Goal: Transaction & Acquisition: Purchase product/service

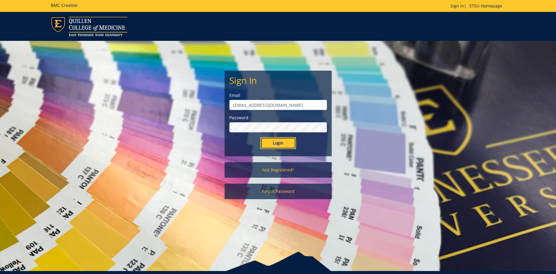
click at [281, 144] on input "Login" at bounding box center [278, 143] width 36 height 12
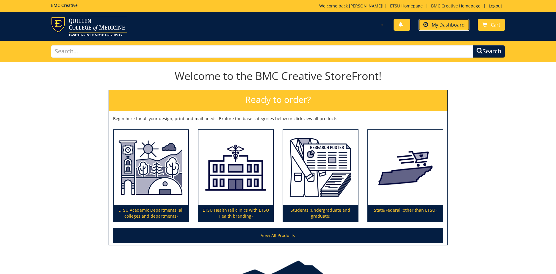
click at [438, 21] on link "My Dashboard" at bounding box center [444, 25] width 51 height 12
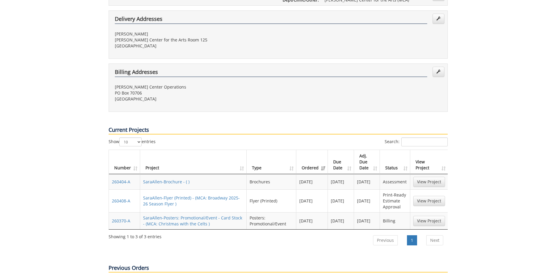
scroll to position [61, 0]
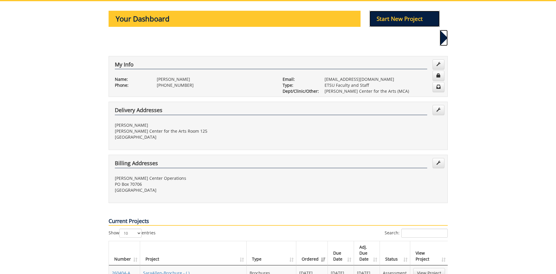
click at [403, 21] on p "Start New Project" at bounding box center [405, 19] width 70 height 16
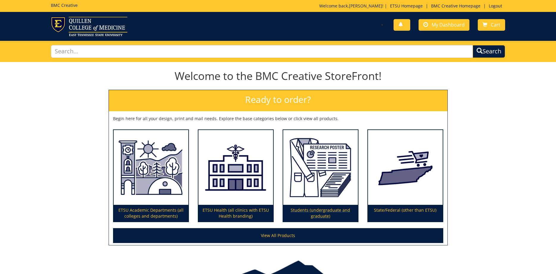
scroll to position [34, 0]
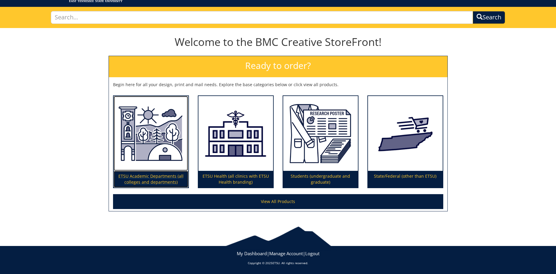
click at [133, 147] on img at bounding box center [151, 133] width 75 height 75
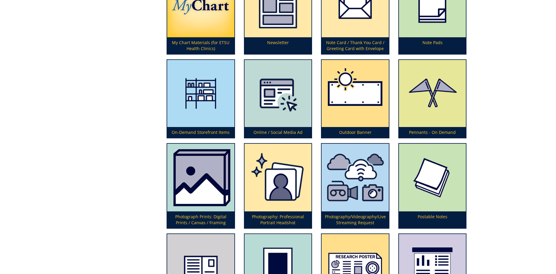
scroll to position [1457, 0]
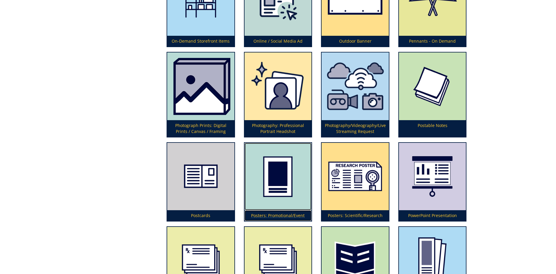
click at [297, 176] on img at bounding box center [278, 176] width 67 height 67
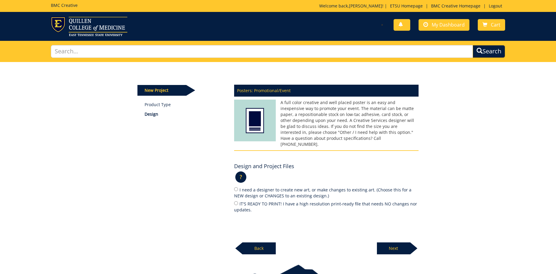
click at [242, 200] on label "IT'S READY TO PRINT! I have a high resolution print-ready file that needs NO ch…" at bounding box center [326, 206] width 185 height 13
click at [238, 201] on input "IT'S READY TO PRINT! I have a high resolution print-ready file that needs NO ch…" at bounding box center [236, 203] width 4 height 4
radio input "true"
drag, startPoint x: 404, startPoint y: 243, endPoint x: 401, endPoint y: 242, distance: 3.3
click at [404, 243] on p "Next" at bounding box center [393, 248] width 33 height 12
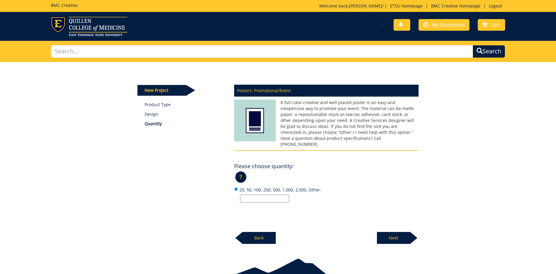
click at [270, 194] on input "25, 50, 100, 250, 500, 1,000, 2,500, Other:" at bounding box center [264, 198] width 49 height 8
drag, startPoint x: 251, startPoint y: 190, endPoint x: 218, endPoint y: 190, distance: 32.7
click at [240, 194] on input "50" at bounding box center [264, 198] width 49 height 8
type input "75"
click at [398, 232] on p "Next" at bounding box center [393, 238] width 33 height 12
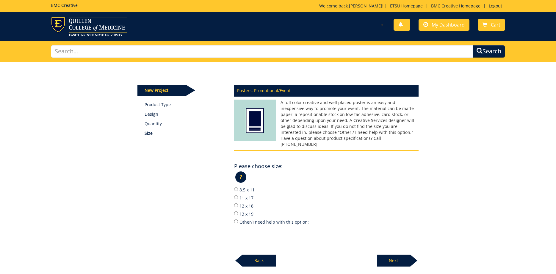
click at [248, 194] on label "11 x 17" at bounding box center [326, 197] width 185 height 7
click at [238, 195] on input "11 x 17" at bounding box center [236, 197] width 4 height 4
radio input "true"
click at [403, 256] on p "Next" at bounding box center [393, 260] width 33 height 12
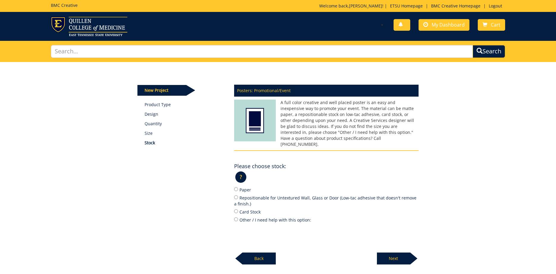
click at [243, 208] on label "Card Stock" at bounding box center [326, 211] width 185 height 7
click at [238, 209] on input "Card Stock" at bounding box center [236, 211] width 4 height 4
radio input "true"
click at [398, 252] on p "Next" at bounding box center [393, 258] width 33 height 12
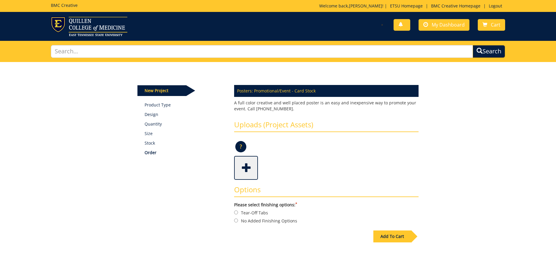
click at [254, 165] on span at bounding box center [247, 167] width 24 height 21
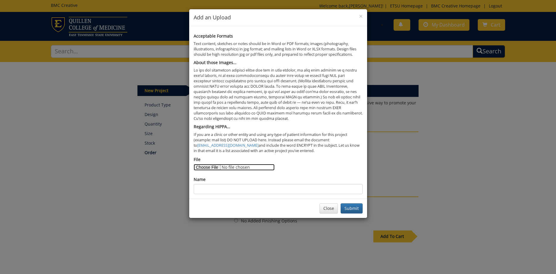
click at [201, 167] on input "File" at bounding box center [234, 167] width 81 height 7
type input "C:\fakepath\MCA_BroadwayPoster_11x17_FinalPrint.pdf"
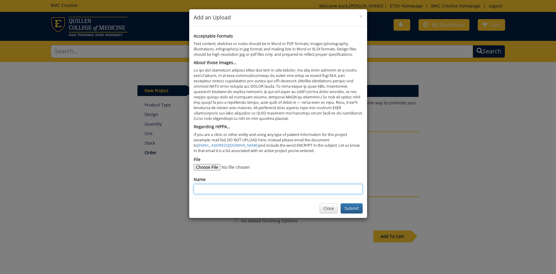
click at [241, 192] on input "Name" at bounding box center [278, 189] width 169 height 10
type input "C"
type input "Bway Poster 25-26"
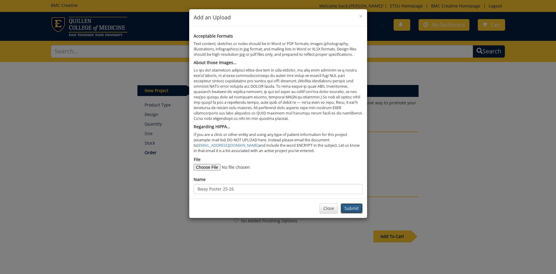
click at [347, 207] on button "Submit" at bounding box center [352, 208] width 22 height 10
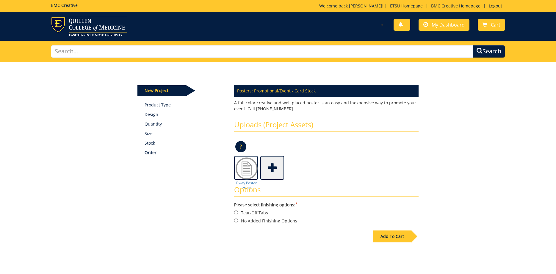
drag, startPoint x: 256, startPoint y: 220, endPoint x: 393, endPoint y: 239, distance: 138.8
click at [256, 220] on label "No Added Finishing Options" at bounding box center [326, 220] width 185 height 7
click at [238, 220] on input "No Added Finishing Options" at bounding box center [236, 220] width 4 height 4
radio input "true"
drag, startPoint x: 398, startPoint y: 235, endPoint x: 35, endPoint y: 245, distance: 362.9
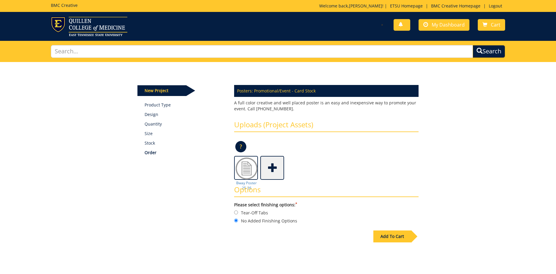
click at [398, 235] on div "Add To Cart" at bounding box center [393, 236] width 38 height 12
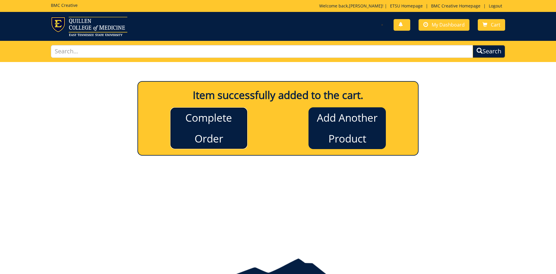
click at [219, 127] on link "Complete Order" at bounding box center [208, 128] width 77 height 42
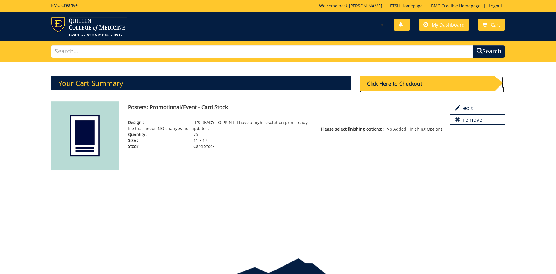
click at [391, 82] on div "Click Here to Checkout" at bounding box center [427, 83] width 135 height 15
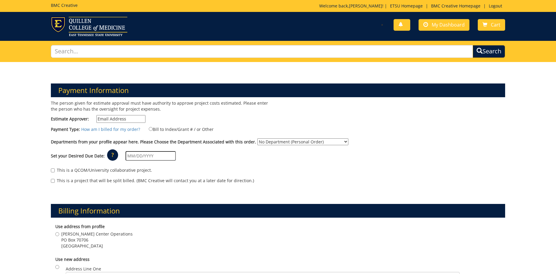
click at [134, 120] on input "Estimate Approver:" at bounding box center [120, 119] width 49 height 8
type input "allensb@etsu.edu"
click at [173, 129] on label "Bill to Index/Grant # / or Other" at bounding box center [177, 129] width 72 height 7
click at [153, 129] on input "Bill to Index/Grant # / or Other" at bounding box center [151, 129] width 4 height 4
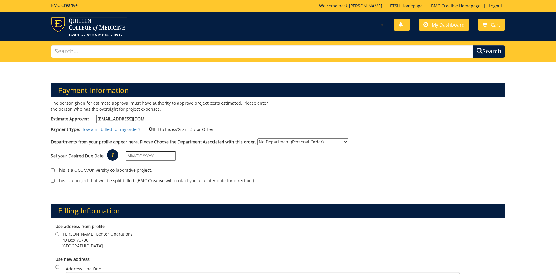
radio input "true"
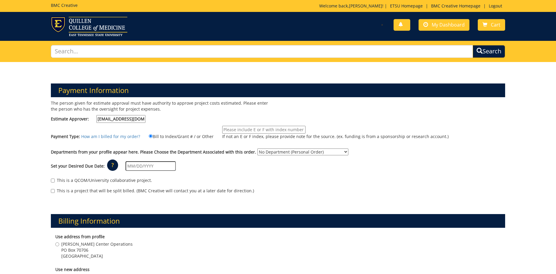
click at [243, 127] on input "If not an E or F index, please provide note for the source. (ex. funding is fro…" at bounding box center [263, 130] width 83 height 8
paste input "10-28400-100000-100-75450-300-999-999-999"
type input "10-28400-100000-100-75450-300-999-999-999"
click at [257, 148] on select "No Department (Personal Order) Martin Center for the Arts (MCA)" at bounding box center [302, 151] width 91 height 7
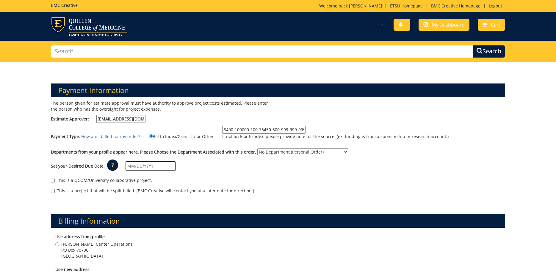
select select "271"
click option "[PERSON_NAME] Center for the Arts (MCA)" at bounding box center [0, 0] width 0 height 0
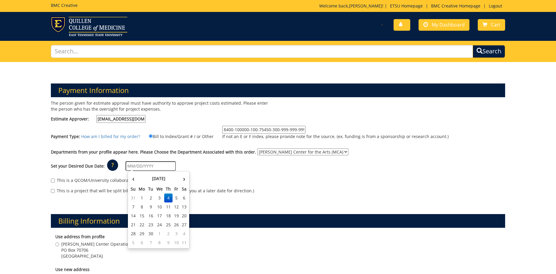
click at [170, 164] on input "text" at bounding box center [151, 166] width 50 height 10
click at [169, 206] on td "11" at bounding box center [168, 206] width 8 height 9
type input "[DATE]"
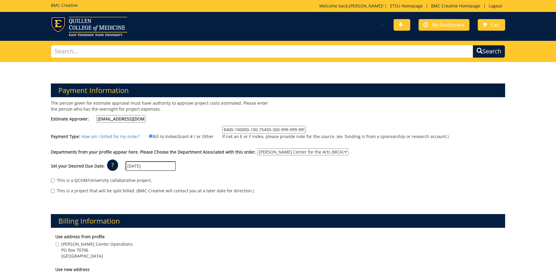
click at [260, 161] on div "Set your Desired Due Date: ? × How long will my project take to finish? : Pleas…" at bounding box center [278, 166] width 464 height 16
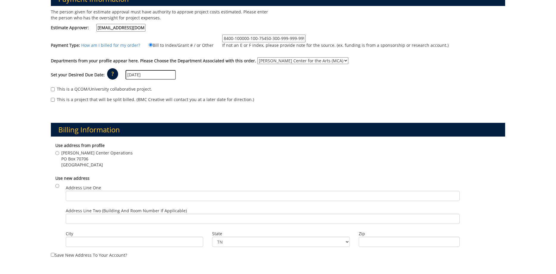
click at [71, 161] on span "PO Box 70706" at bounding box center [96, 159] width 71 height 6
click at [59, 155] on input "Martin Center Operations PO Box 70706 Johnson City , TN 37614" at bounding box center [57, 153] width 4 height 4
radio input "true"
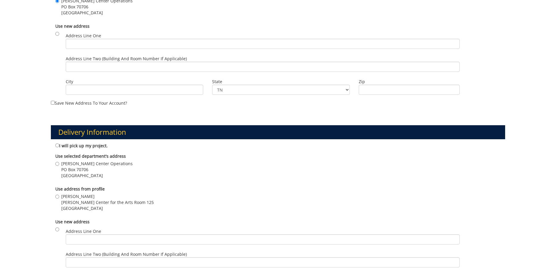
click at [69, 195] on span "Sara Allen" at bounding box center [107, 196] width 93 height 6
click at [59, 195] on input "Sara Allen Martin Center for the Arts Room 125 Johnson City , TN 37614" at bounding box center [57, 196] width 4 height 4
radio input "true"
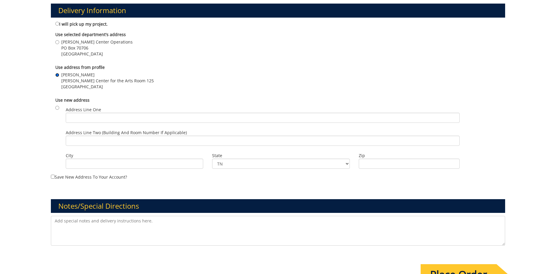
scroll to position [425, 0]
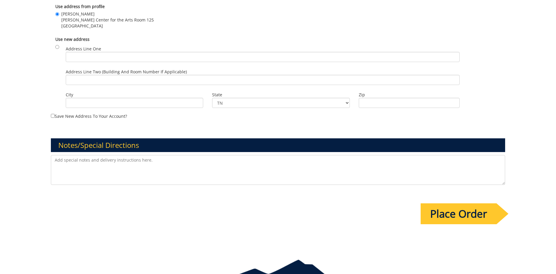
click at [471, 216] on input "Place Order" at bounding box center [459, 213] width 76 height 21
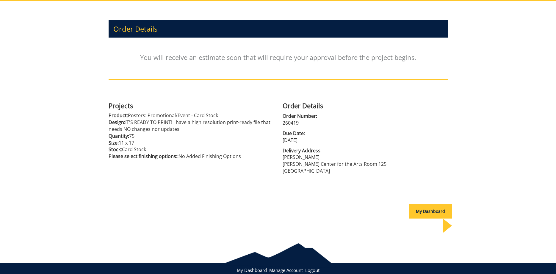
scroll to position [63, 0]
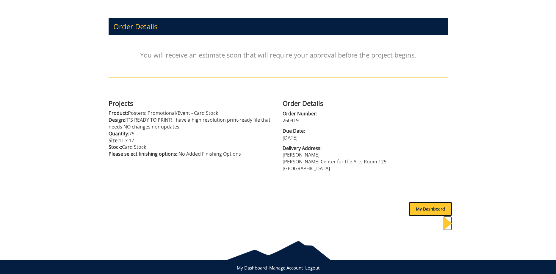
click at [417, 207] on div "My Dashboard" at bounding box center [430, 208] width 43 height 14
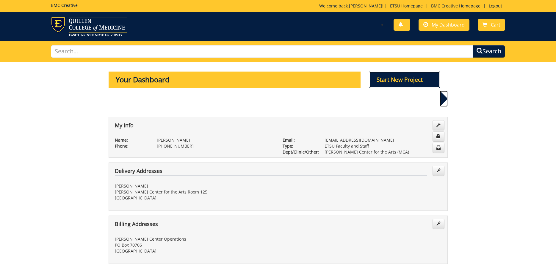
click at [397, 78] on p "Start New Project" at bounding box center [405, 79] width 70 height 16
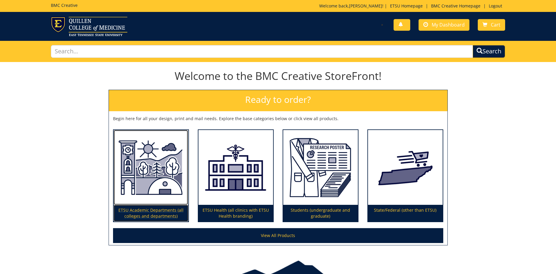
click at [151, 142] on img at bounding box center [151, 167] width 75 height 75
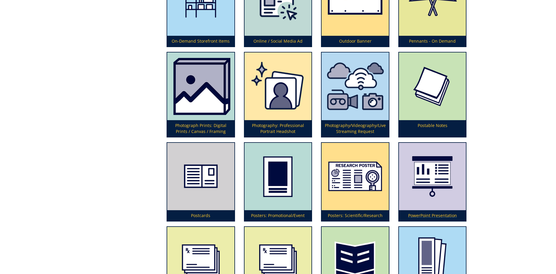
scroll to position [1488, 0]
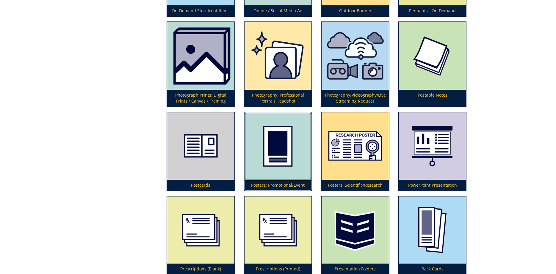
click at [259, 164] on img at bounding box center [278, 145] width 67 height 67
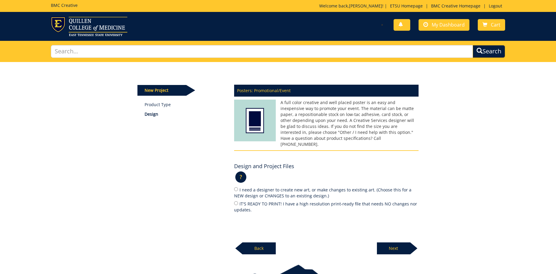
click at [257, 200] on label "IT'S READY TO PRINT! I have a high resolution print-ready file that needs NO ch…" at bounding box center [326, 206] width 185 height 13
click at [238, 201] on input "IT'S READY TO PRINT! I have a high resolution print-ready file that needs NO ch…" at bounding box center [236, 203] width 4 height 4
radio input "true"
click at [394, 242] on p "Next" at bounding box center [393, 248] width 33 height 12
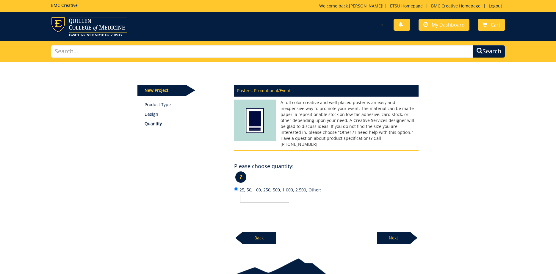
click at [259, 194] on input "25, 50, 100, 250, 500, 1,000, 2,500, Other:" at bounding box center [264, 198] width 49 height 8
type input "50"
click at [401, 232] on p "Next" at bounding box center [393, 238] width 33 height 12
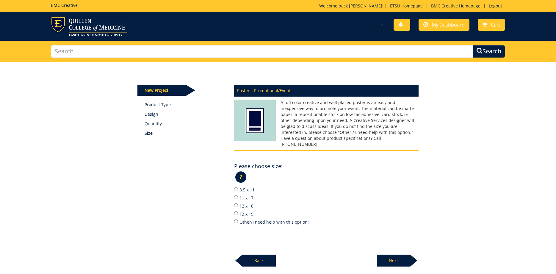
click at [244, 194] on label "11 x 17" at bounding box center [326, 197] width 185 height 7
click at [242, 194] on label "11 x 17" at bounding box center [326, 197] width 185 height 7
click at [238, 195] on input "11 x 17" at bounding box center [236, 197] width 4 height 4
radio input "true"
click at [389, 254] on p "Next" at bounding box center [393, 260] width 33 height 12
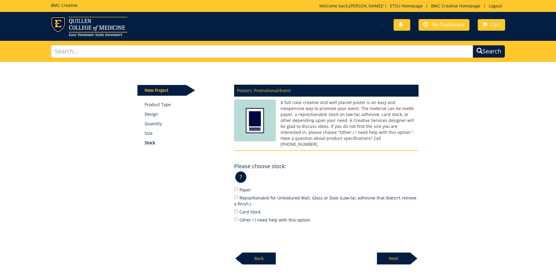
click at [245, 216] on label "Other / I need help with this option:" at bounding box center [326, 219] width 185 height 7
click at [238, 217] on input "Other / I need help with this option:" at bounding box center [236, 219] width 4 height 4
radio input "true"
drag, startPoint x: 246, startPoint y: 204, endPoint x: 384, endPoint y: 253, distance: 146.5
click at [246, 208] on label "Card Stock" at bounding box center [326, 211] width 185 height 7
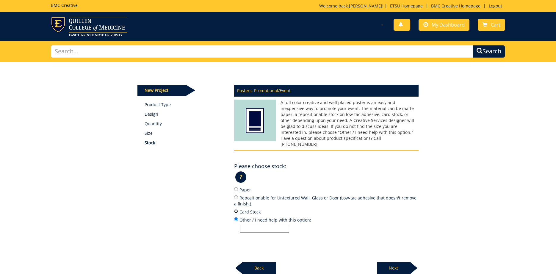
click at [238, 209] on input "Card Stock" at bounding box center [236, 211] width 4 height 4
radio input "true"
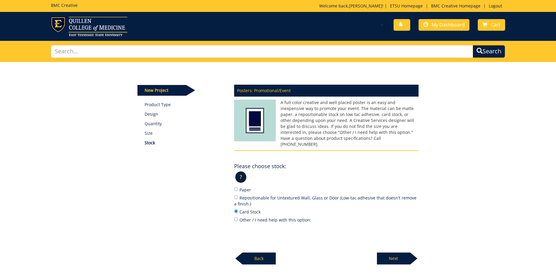
click at [396, 257] on body "BMC Creative Welcome back, Sara ! | ETSU Homepage | BMC Creative Homepage | Log…" at bounding box center [278, 161] width 556 height 322
click at [397, 252] on p "Next" at bounding box center [393, 258] width 33 height 12
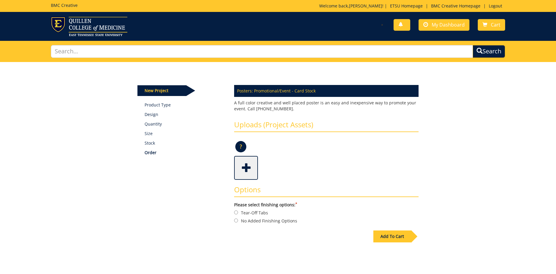
click at [249, 165] on span at bounding box center [247, 167] width 24 height 21
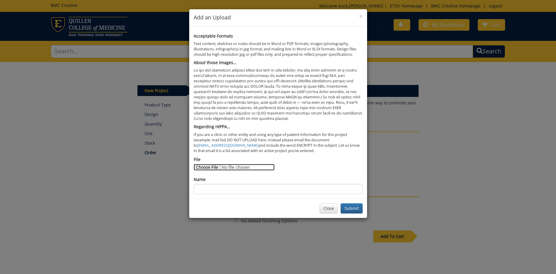
click at [206, 166] on input "File" at bounding box center [234, 167] width 81 height 7
type input "C:\fakepath\MTT_11x17_Poster_WithQR_ForPrint.pdf"
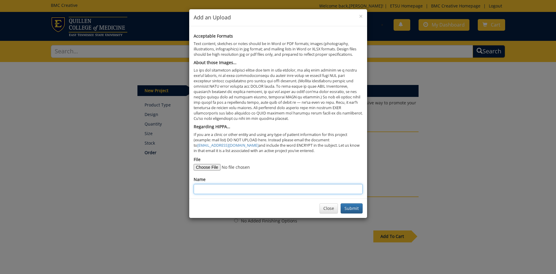
click at [208, 190] on input "Name" at bounding box center [278, 189] width 169 height 10
type input "MT QR Code"
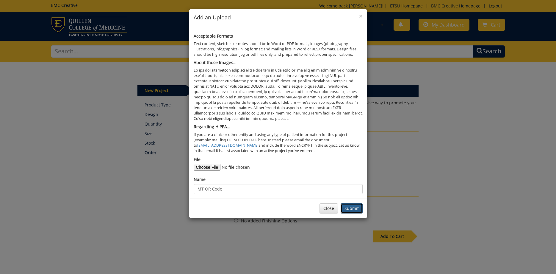
click at [354, 210] on button "Submit" at bounding box center [352, 208] width 22 height 10
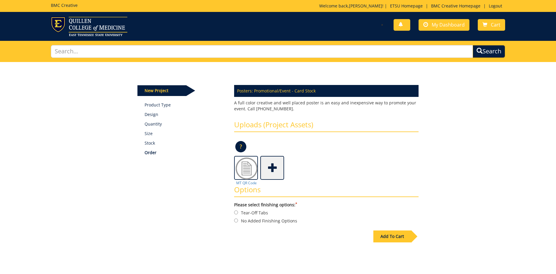
click at [274, 166] on span at bounding box center [273, 167] width 24 height 21
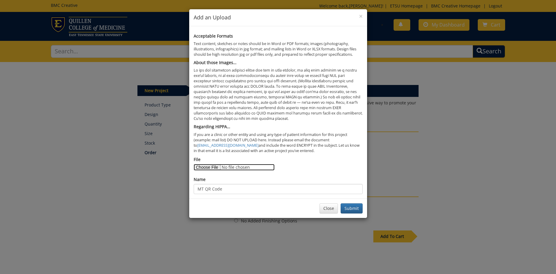
click at [205, 168] on input "File" at bounding box center [234, 167] width 81 height 7
type input "C:\fakepath\MTT_11x17_Posters V2.pdf"
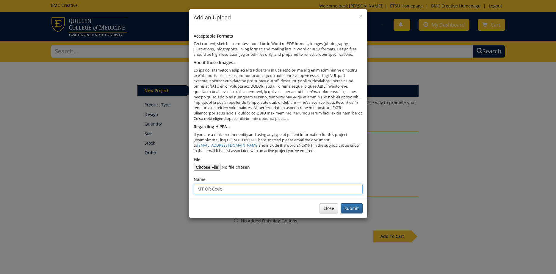
click at [230, 188] on input "MT QR Code" at bounding box center [278, 189] width 169 height 10
drag, startPoint x: 223, startPoint y: 189, endPoint x: 205, endPoint y: 191, distance: 18.0
click at [205, 191] on input "MT QR Code" at bounding box center [278, 189] width 169 height 10
type input "MT RT"
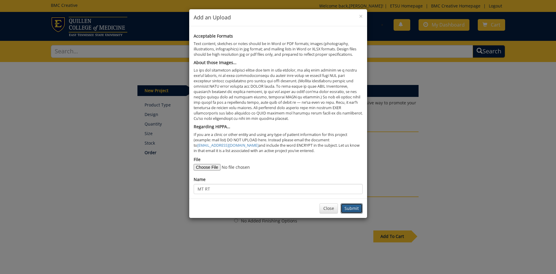
click at [356, 211] on button "Submit" at bounding box center [352, 208] width 22 height 10
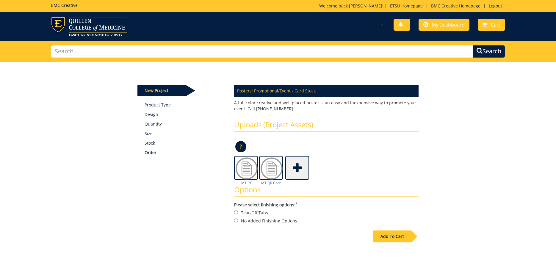
click at [273, 219] on label "No Added Finishing Options" at bounding box center [326, 220] width 185 height 7
click at [238, 219] on input "No Added Finishing Options" at bounding box center [236, 220] width 4 height 4
radio input "true"
click at [383, 236] on div "Add To Cart" at bounding box center [393, 236] width 38 height 12
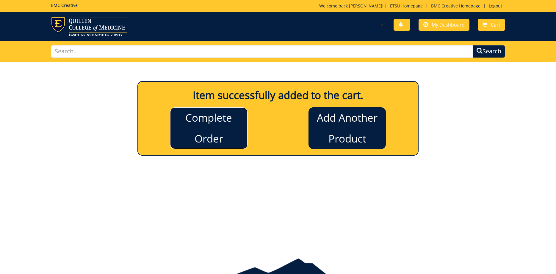
click at [208, 134] on link "Complete Order" at bounding box center [208, 128] width 77 height 42
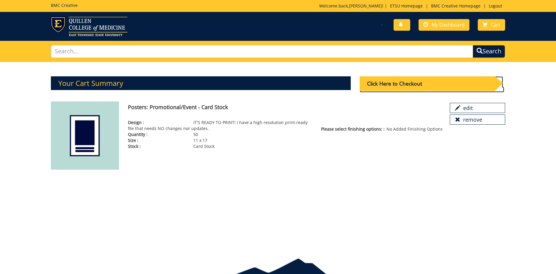
click at [382, 86] on div "Click Here to Checkout" at bounding box center [427, 83] width 135 height 15
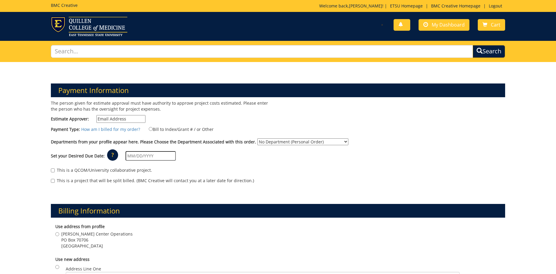
click at [133, 120] on input "Estimate Approver:" at bounding box center [120, 119] width 49 height 8
type input "[EMAIL_ADDRESS][DOMAIN_NAME]"
click at [179, 131] on label "Bill to Index/Grant # / or Other" at bounding box center [177, 129] width 72 height 7
click at [153, 131] on input "Bill to Index/Grant # / or Other" at bounding box center [151, 129] width 4 height 4
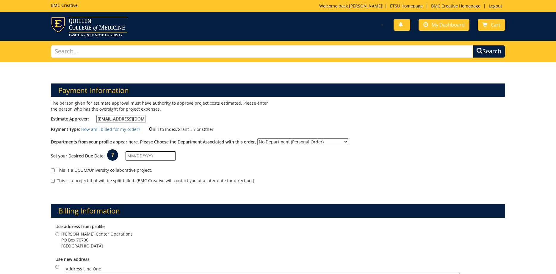
radio input "true"
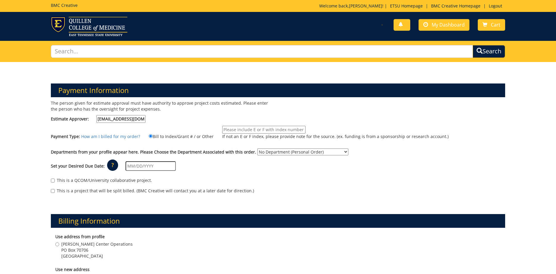
click at [243, 131] on input "If not an E or F index, please provide note for the source. (ex. funding is fro…" at bounding box center [263, 130] width 83 height 8
click at [245, 131] on input "If not an E or F index, please provide note for the source. (ex. funding is fro…" at bounding box center [263, 130] width 83 height 8
type input "10-28400-100000-100-75450-300-999-999-999"
select select "271"
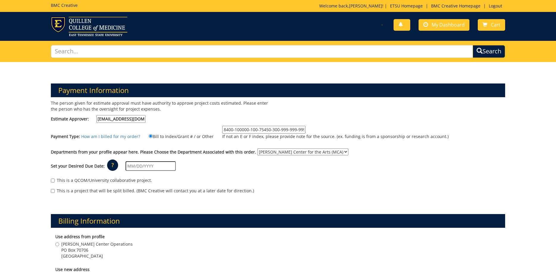
click option "[PERSON_NAME] Center for the Arts (MCA)" at bounding box center [0, 0] width 0 height 0
click at [136, 167] on input "text" at bounding box center [151, 166] width 50 height 10
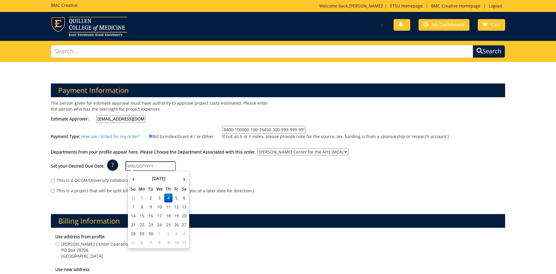
click at [148, 166] on input "text" at bounding box center [151, 166] width 50 height 10
click at [171, 204] on td "11" at bounding box center [168, 206] width 8 height 9
type input "[DATE]"
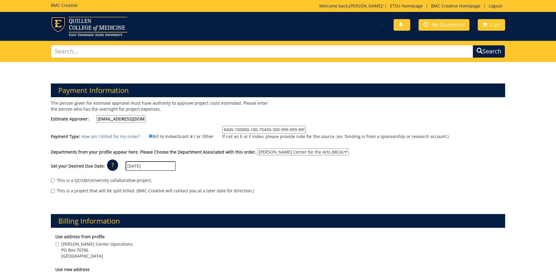
click at [240, 186] on div "This is a QCOM/University collaborative project. This is a project that will be…" at bounding box center [278, 186] width 464 height 25
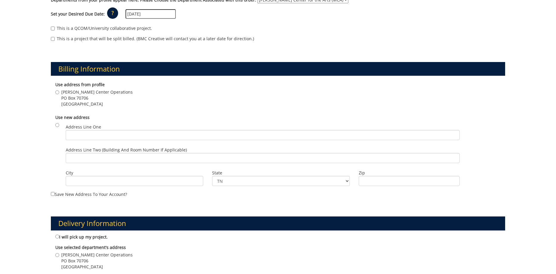
click at [81, 91] on span "[PERSON_NAME] Center Operations" at bounding box center [96, 92] width 71 height 6
click at [59, 91] on input "Martin Center Operations PO Box 70706 Johnson City , TN 37614" at bounding box center [57, 92] width 4 height 4
radio input "true"
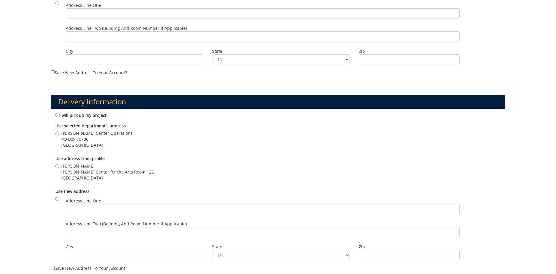
scroll to position [364, 0]
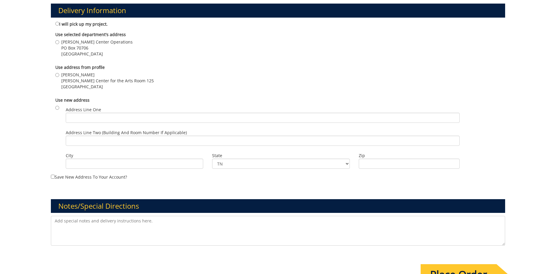
click at [94, 87] on span "Johnson City , TN 37614" at bounding box center [107, 87] width 93 height 6
click at [59, 77] on input "Sara Allen Martin Center for the Arts Room 125 Johnson City , TN 37614" at bounding box center [57, 75] width 4 height 4
radio input "true"
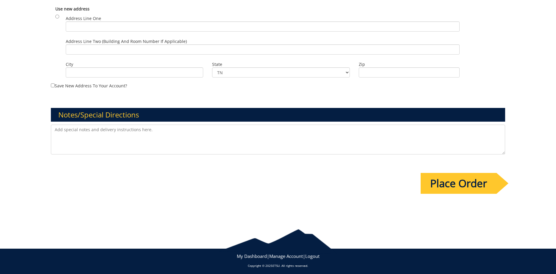
click at [104, 137] on textarea at bounding box center [278, 139] width 455 height 30
type textarea "Can I have 25 of each poster, please?"
click at [458, 176] on input "Place Order" at bounding box center [459, 183] width 76 height 21
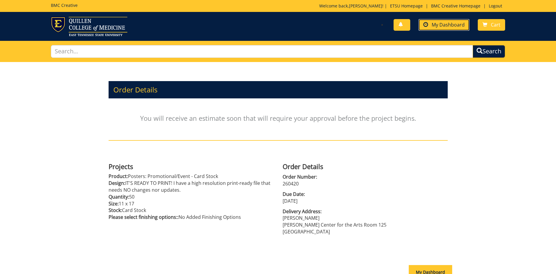
click at [467, 29] on link "My Dashboard" at bounding box center [444, 25] width 51 height 12
